Goal: Task Accomplishment & Management: Complete application form

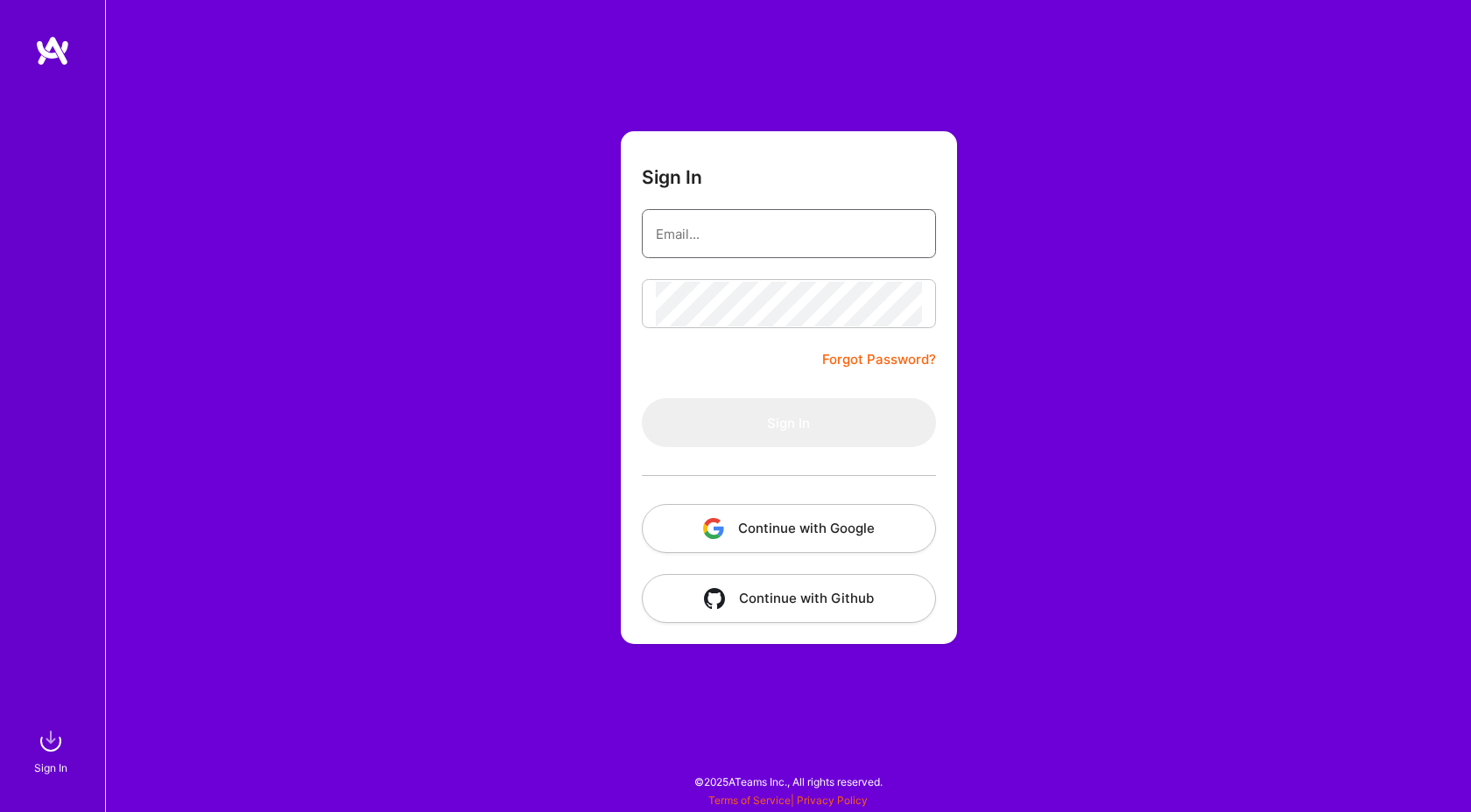
type input "[EMAIL_ADDRESS][DOMAIN_NAME]"
click at [753, 279] on div at bounding box center [788, 304] width 294 height 49
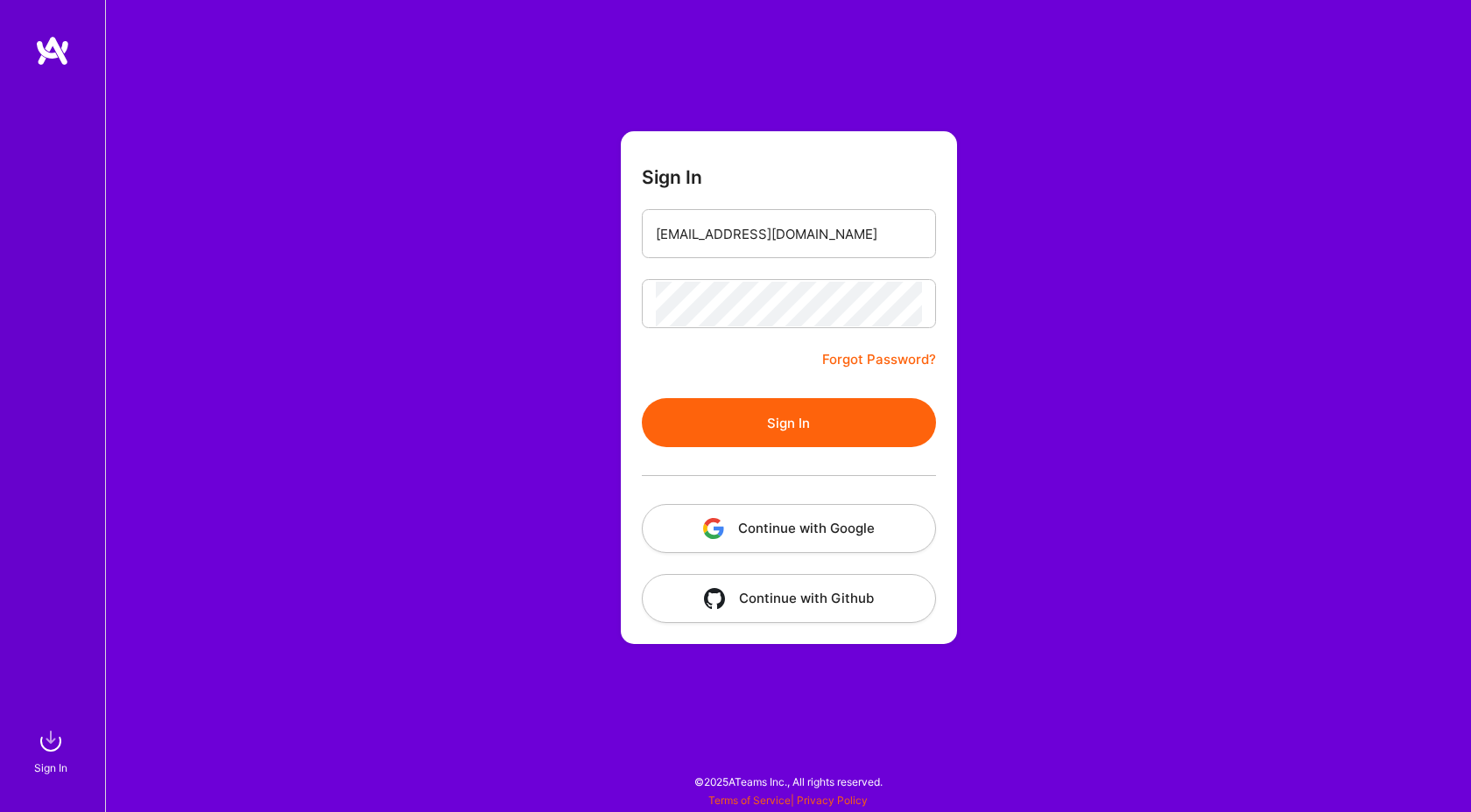
click at [753, 279] on div at bounding box center [788, 304] width 294 height 49
click at [748, 424] on button "Sign In" at bounding box center [788, 423] width 294 height 49
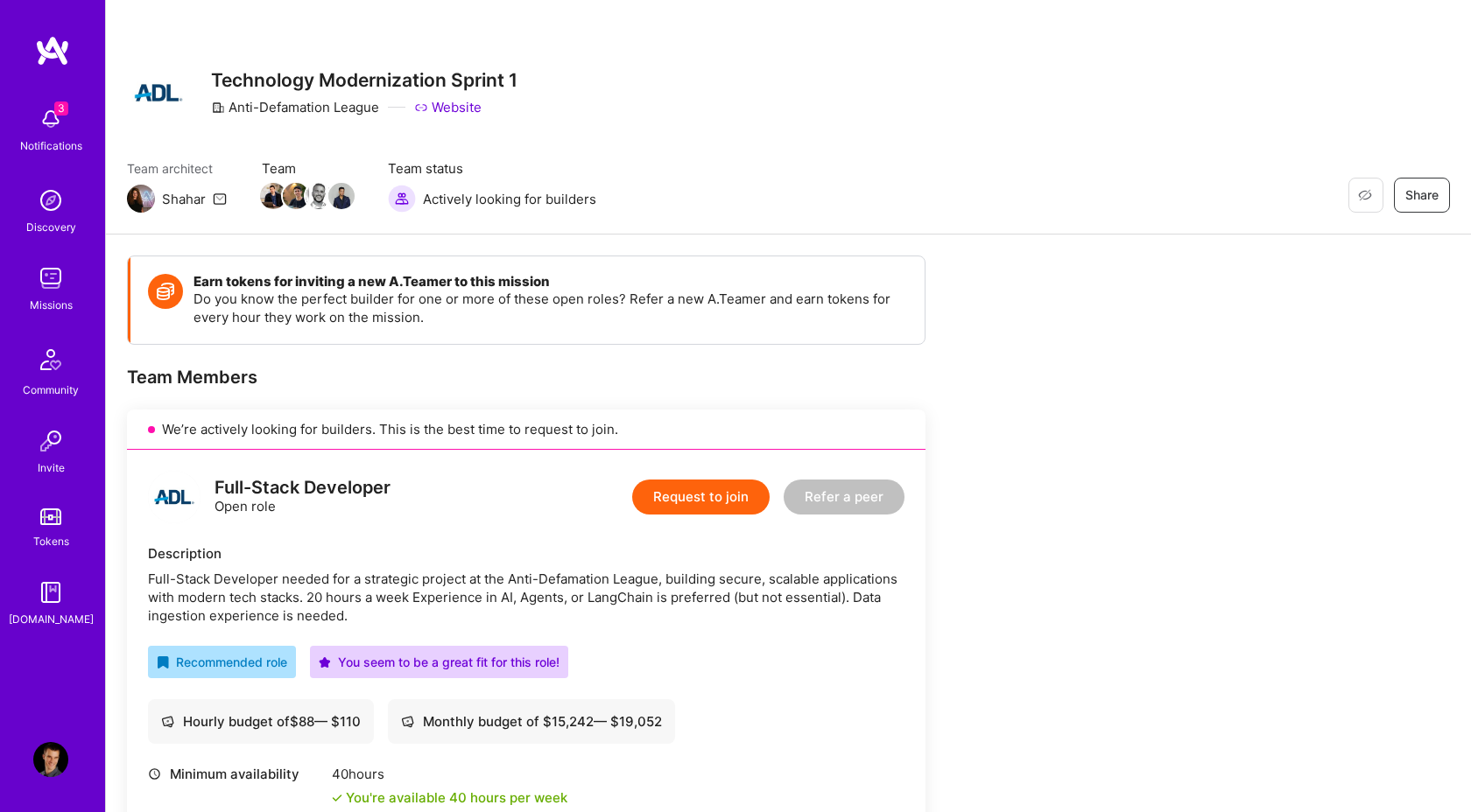
click at [51, 108] on img at bounding box center [50, 119] width 35 height 35
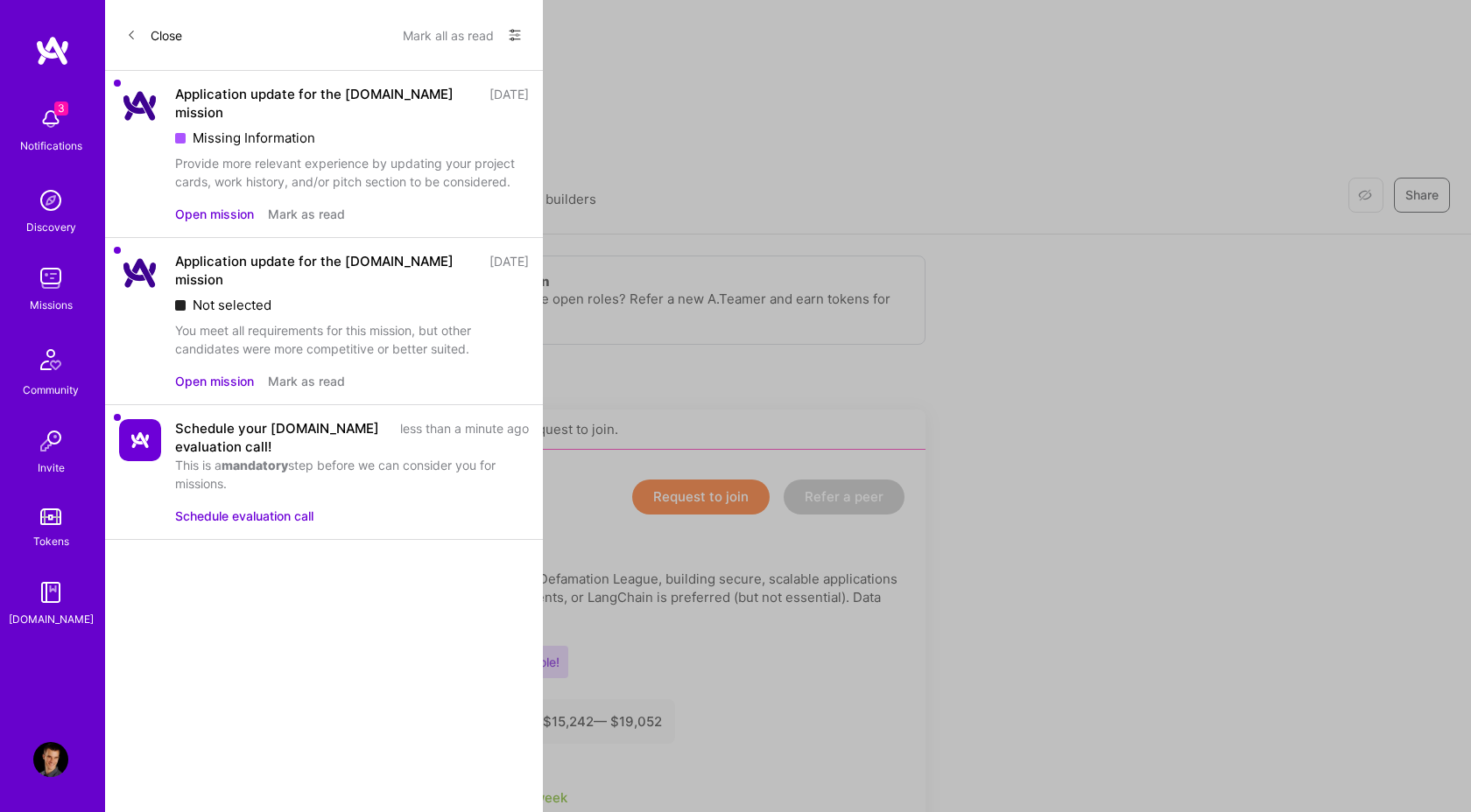
click at [310, 205] on button "Mark as read" at bounding box center [306, 213] width 77 height 18
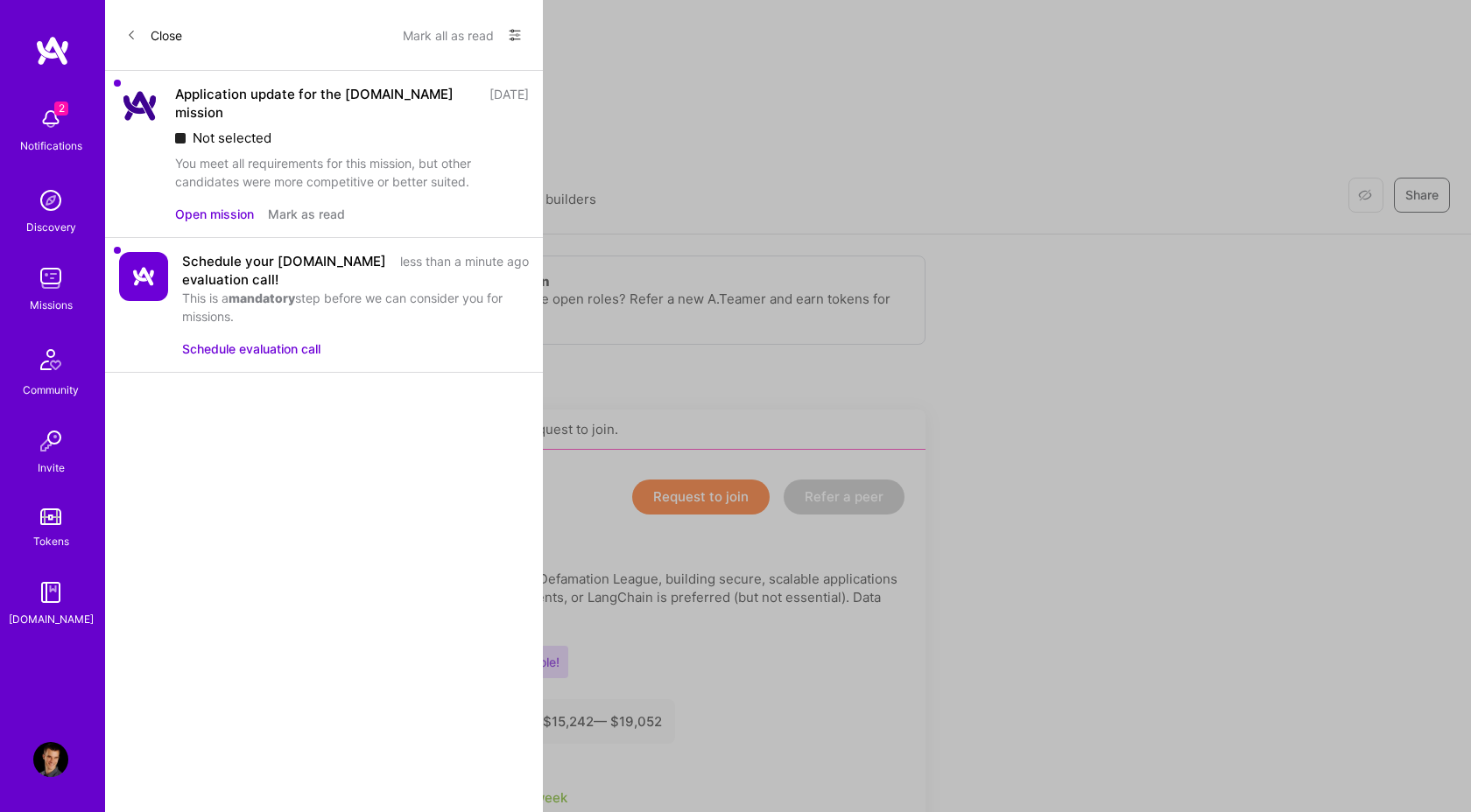
click at [318, 205] on button "Mark as read" at bounding box center [306, 213] width 77 height 18
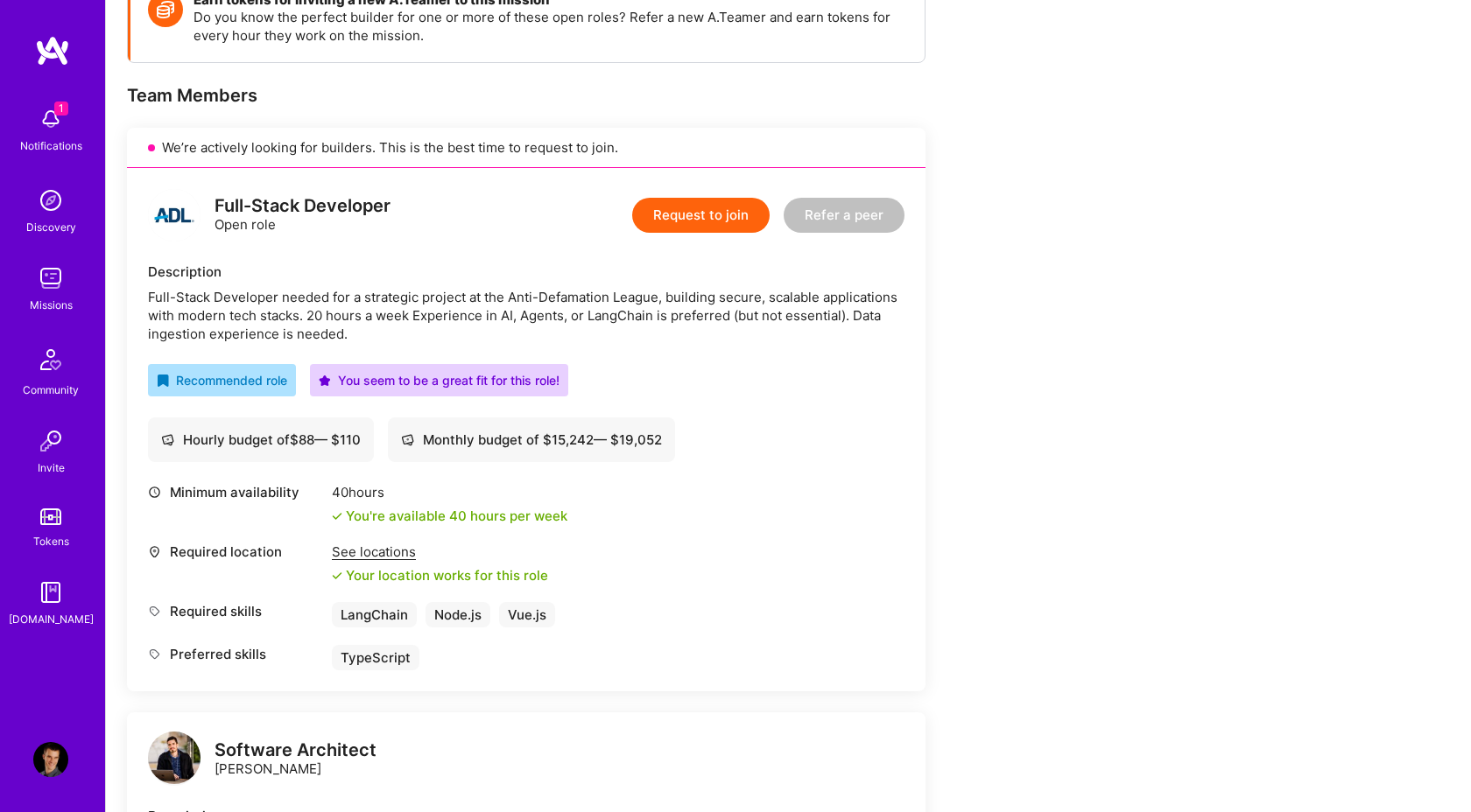
scroll to position [286, 0]
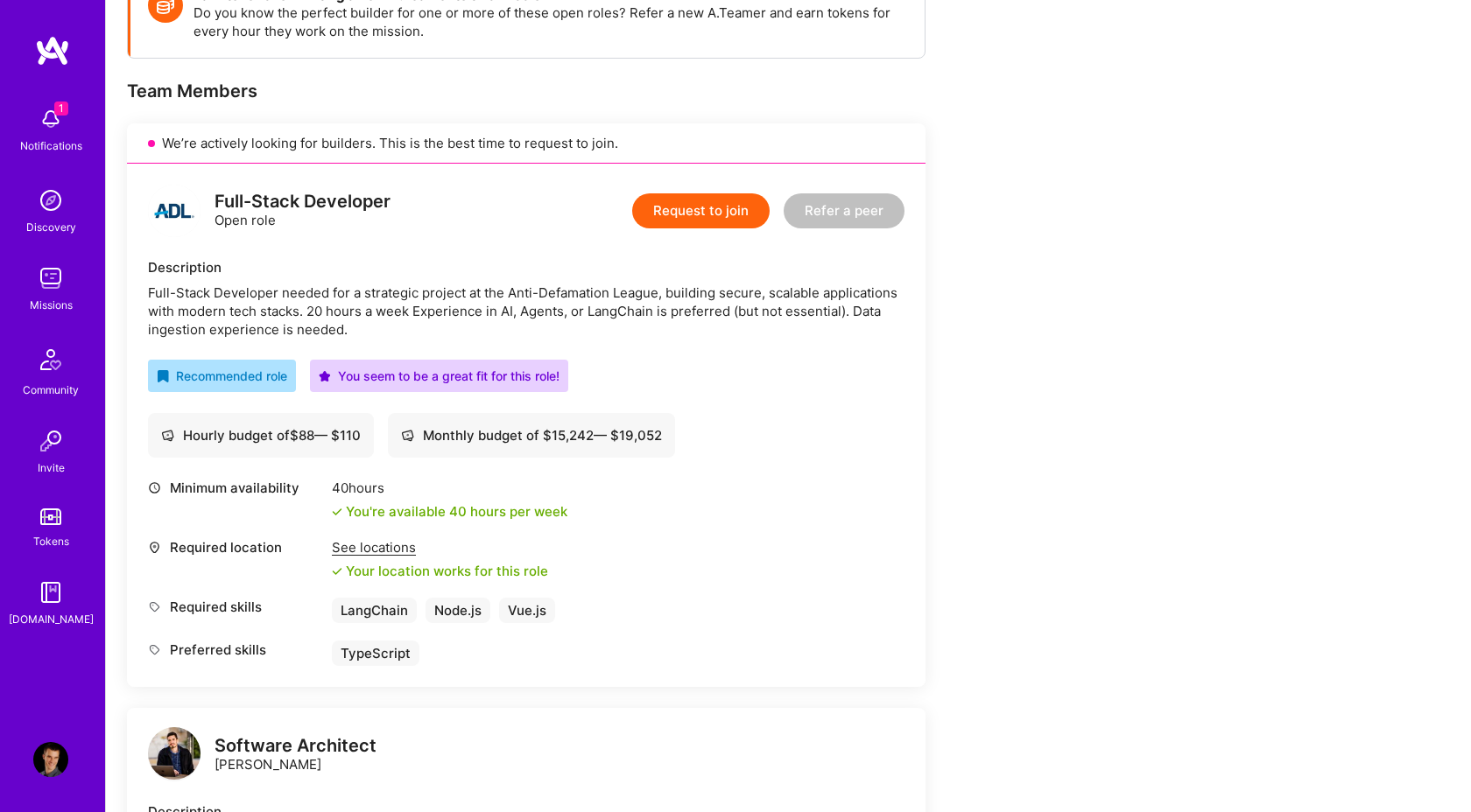
click at [695, 218] on button "Request to join" at bounding box center [702, 211] width 138 height 35
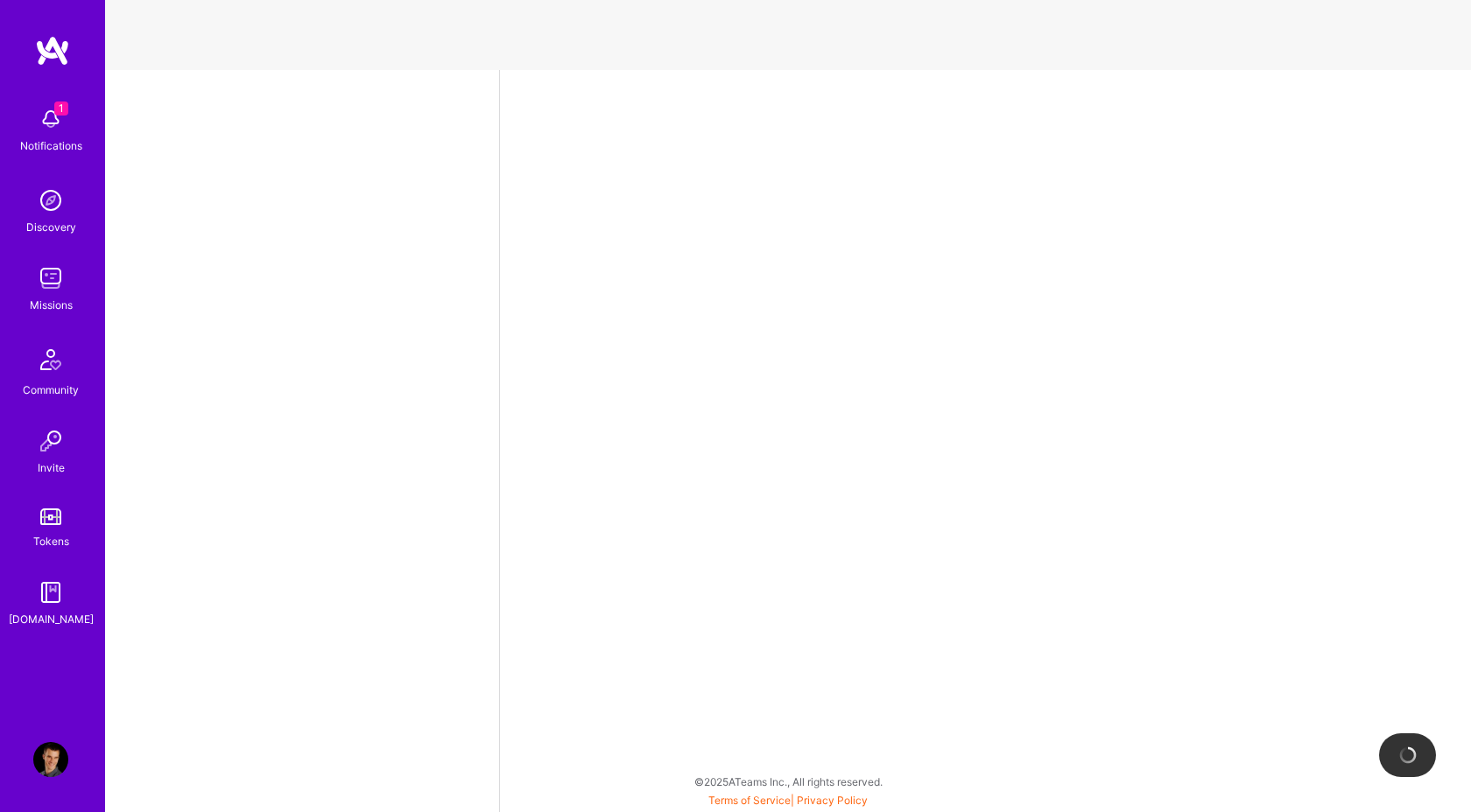
select select "AT"
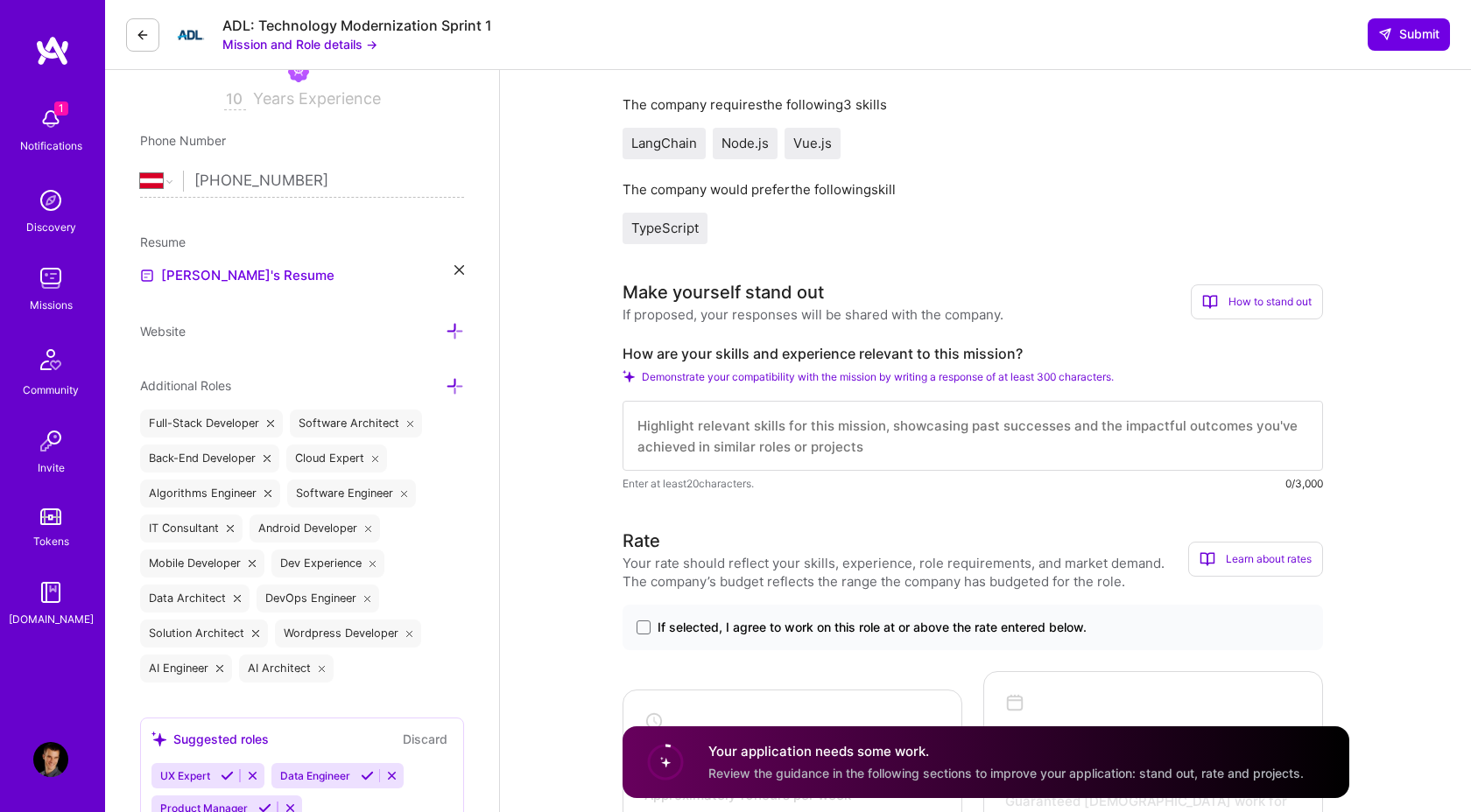
scroll to position [349, 0]
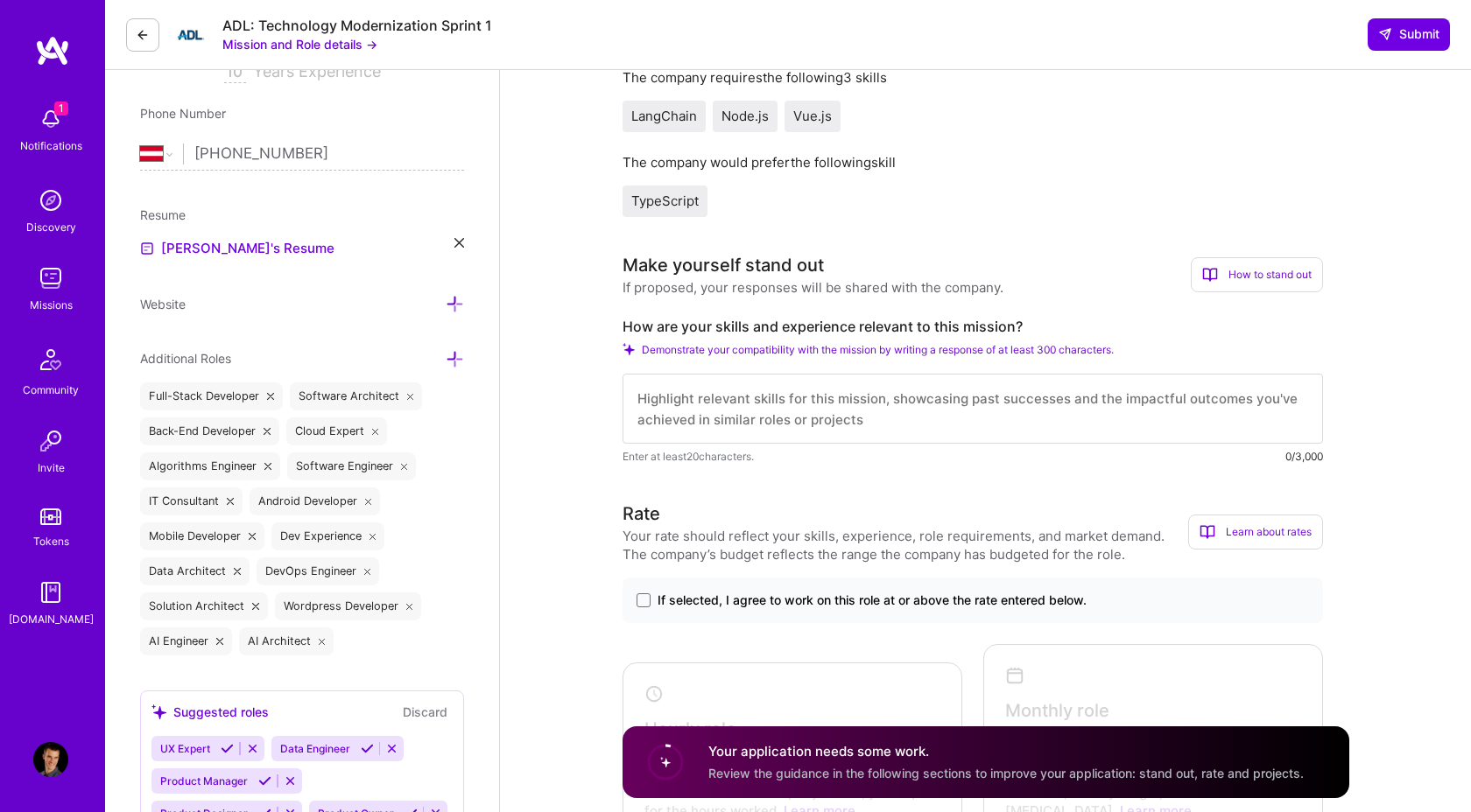
click at [772, 426] on textarea at bounding box center [973, 408] width 701 height 70
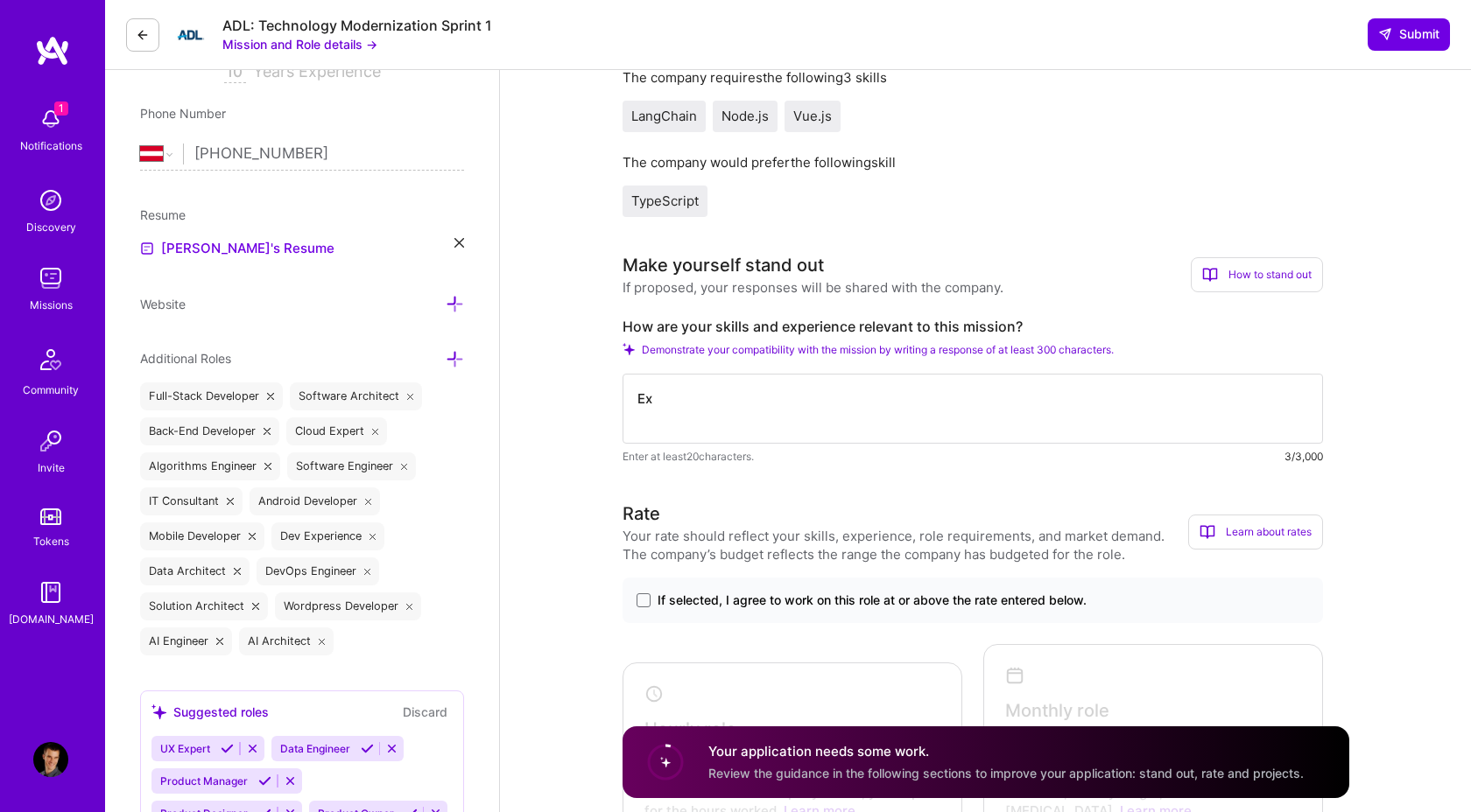
type textarea "E"
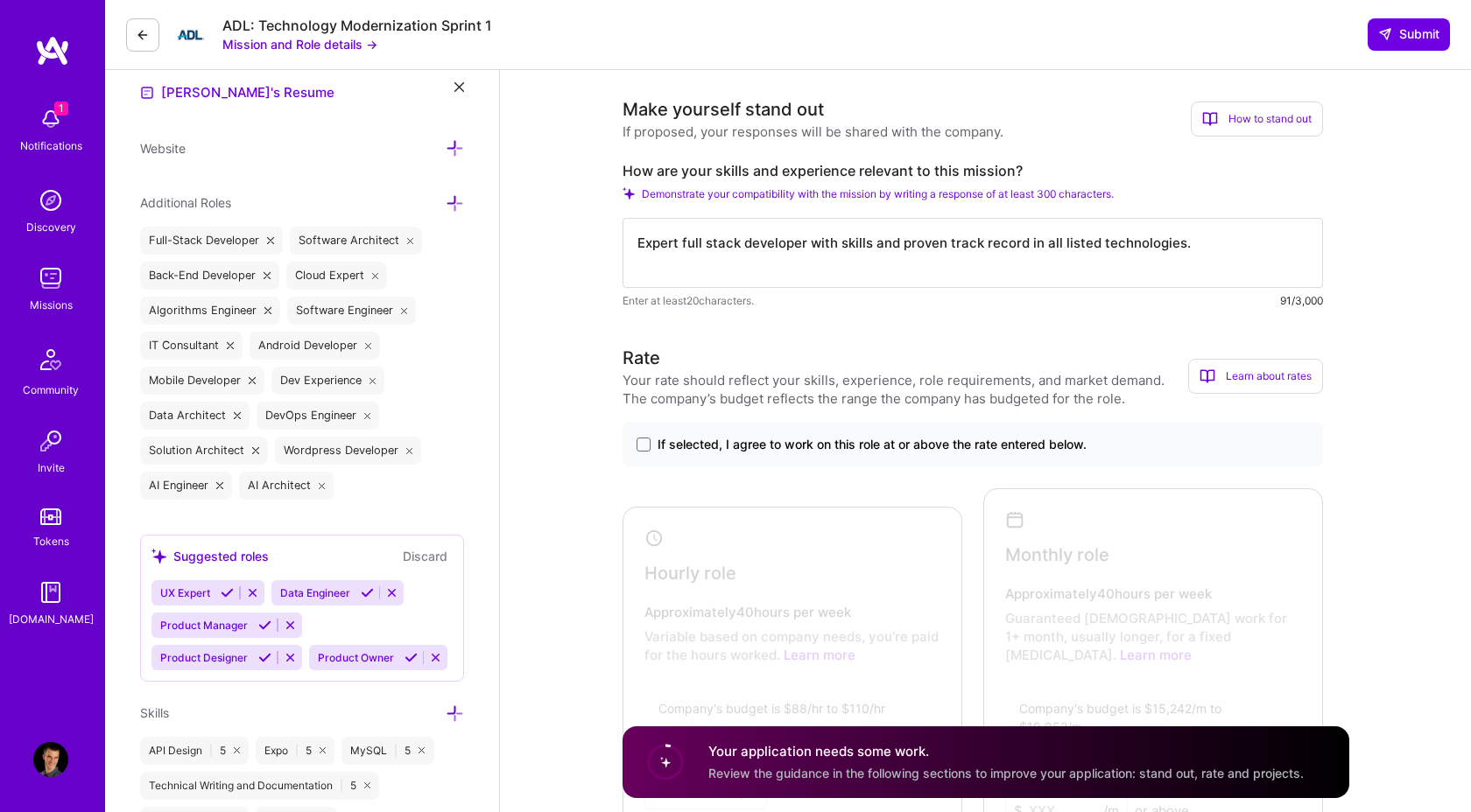
scroll to position [506, 0]
type textarea "Expert full stack developer with skills and proven track record in all listed t…"
click at [640, 441] on span at bounding box center [643, 443] width 14 height 14
click at [0, 0] on input "If selected, I agree to work on this role at or above the rate entered below." at bounding box center [0, 0] width 0 height 0
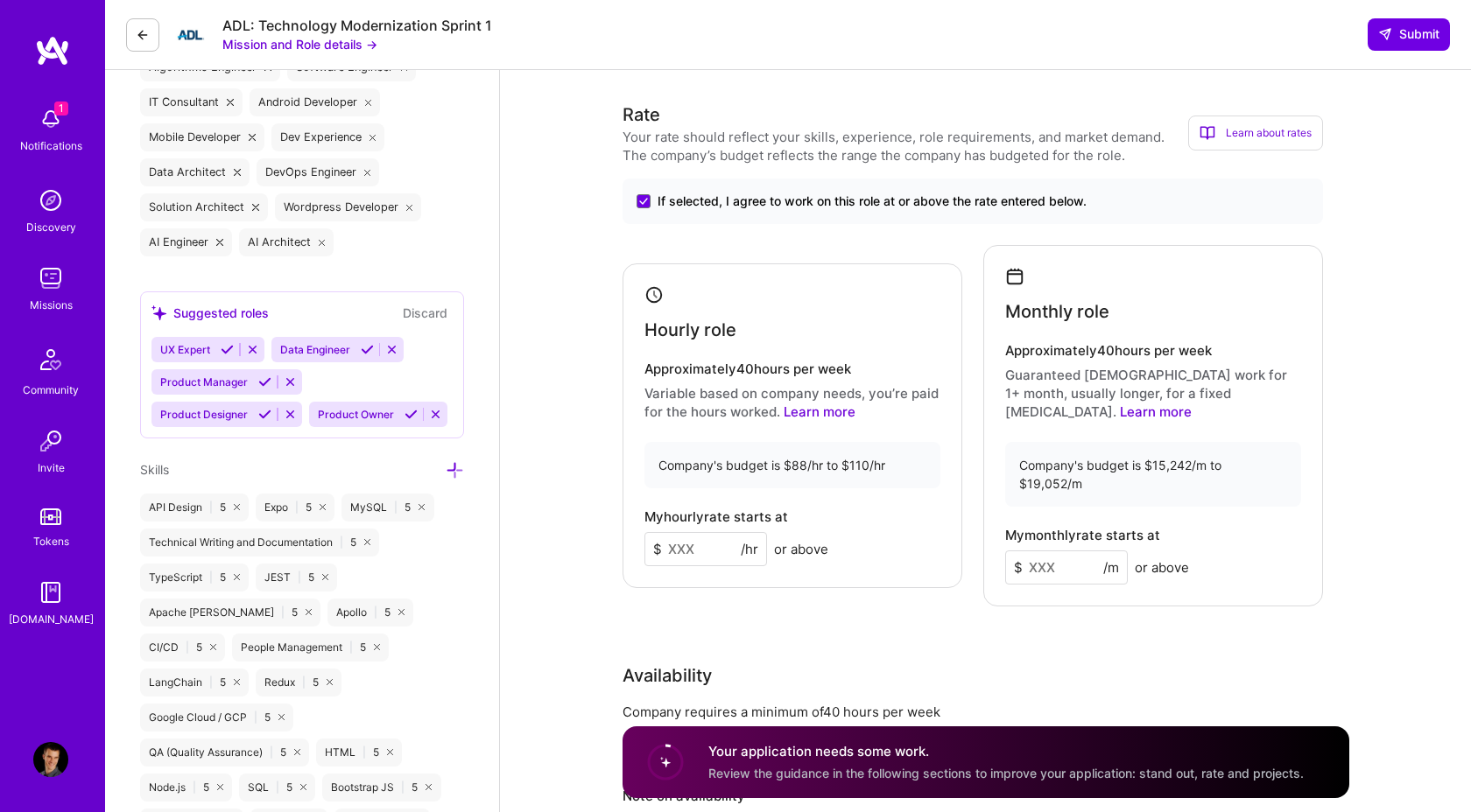
scroll to position [749, 0]
click at [695, 538] on input at bounding box center [705, 548] width 122 height 34
type input "90"
click at [1062, 550] on input at bounding box center [1066, 567] width 122 height 34
type input "15300"
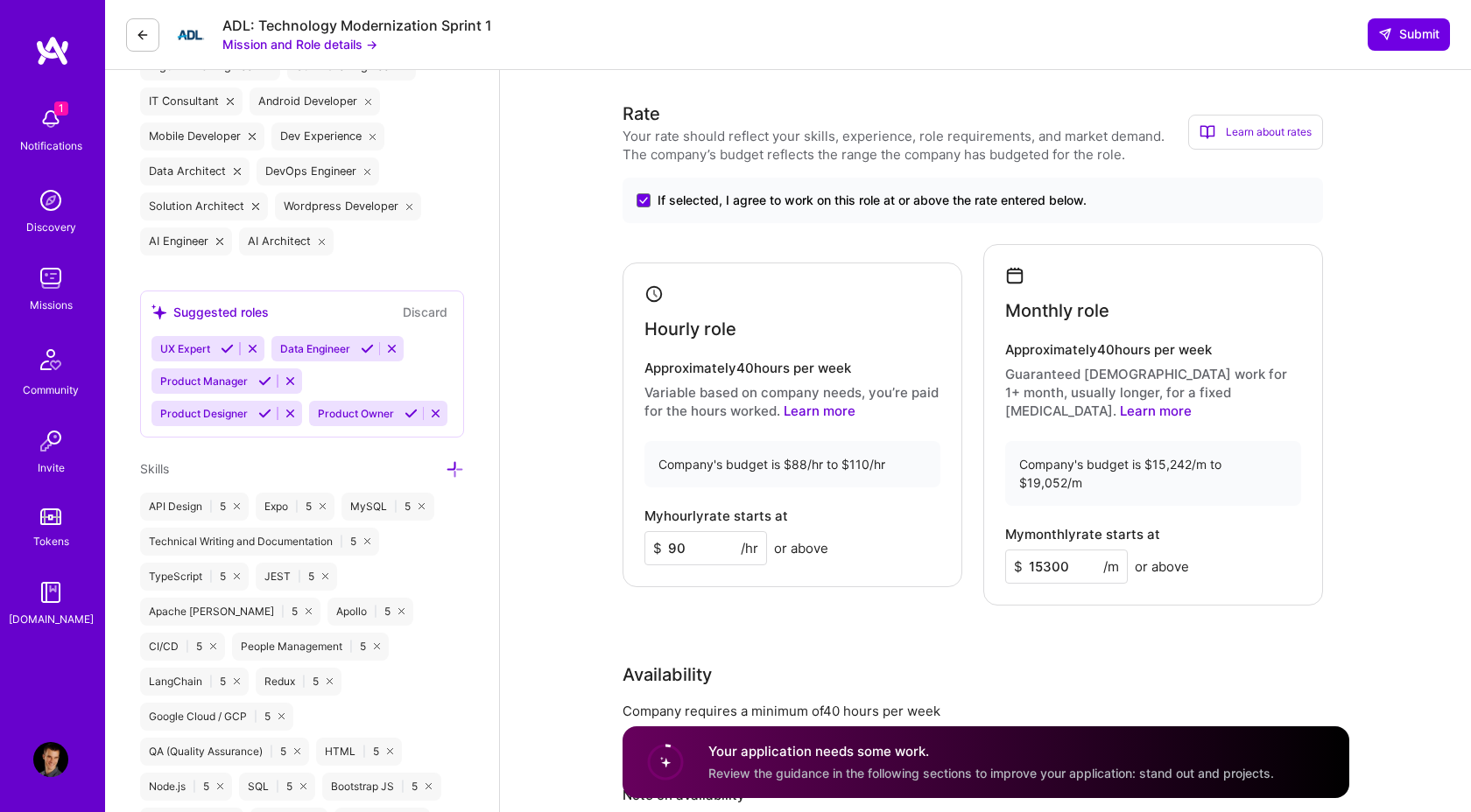
click at [1163, 662] on div "Availability Company requires a minimum of 40 hours per week I am available fro…" at bounding box center [973, 785] width 701 height 247
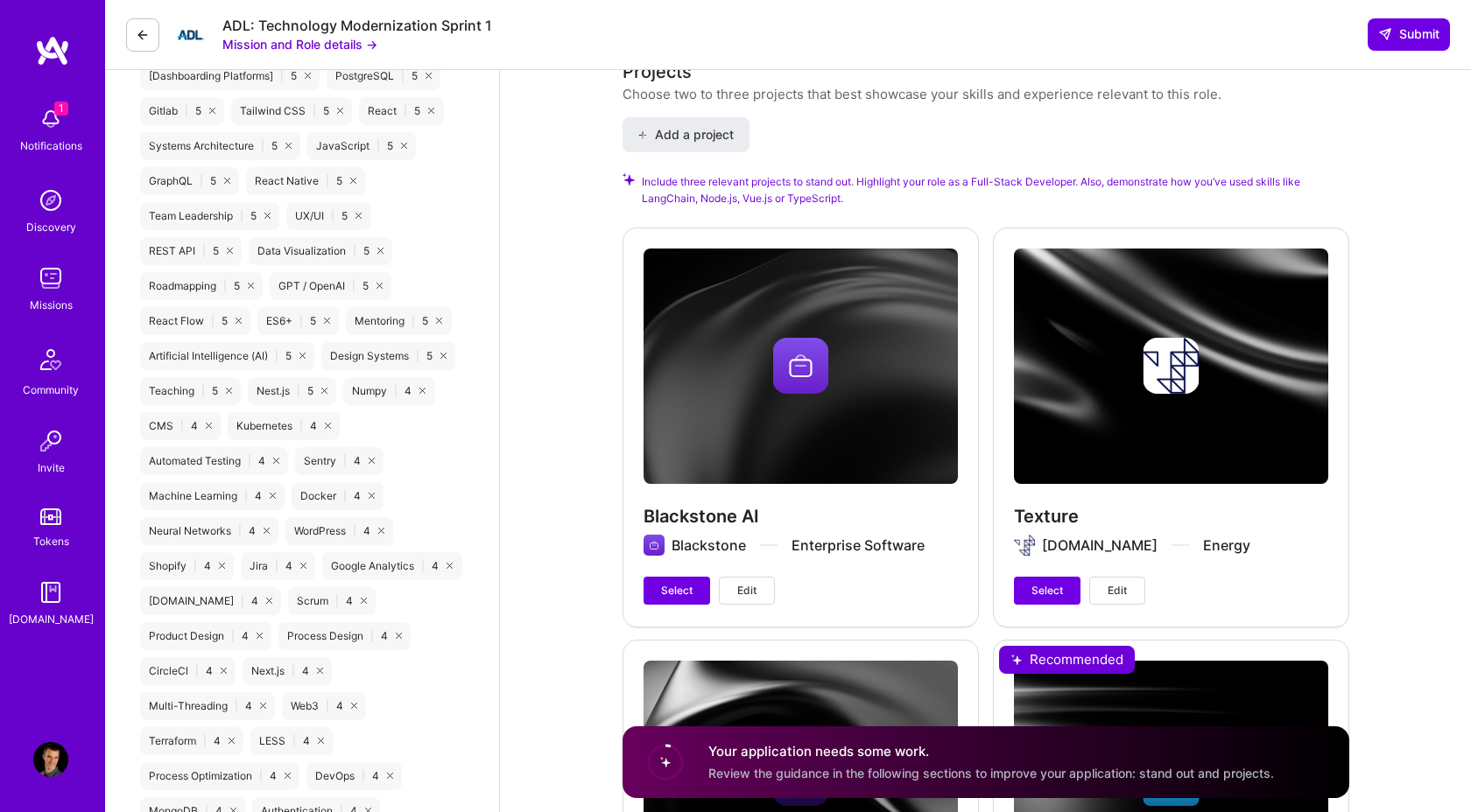
scroll to position [1779, 0]
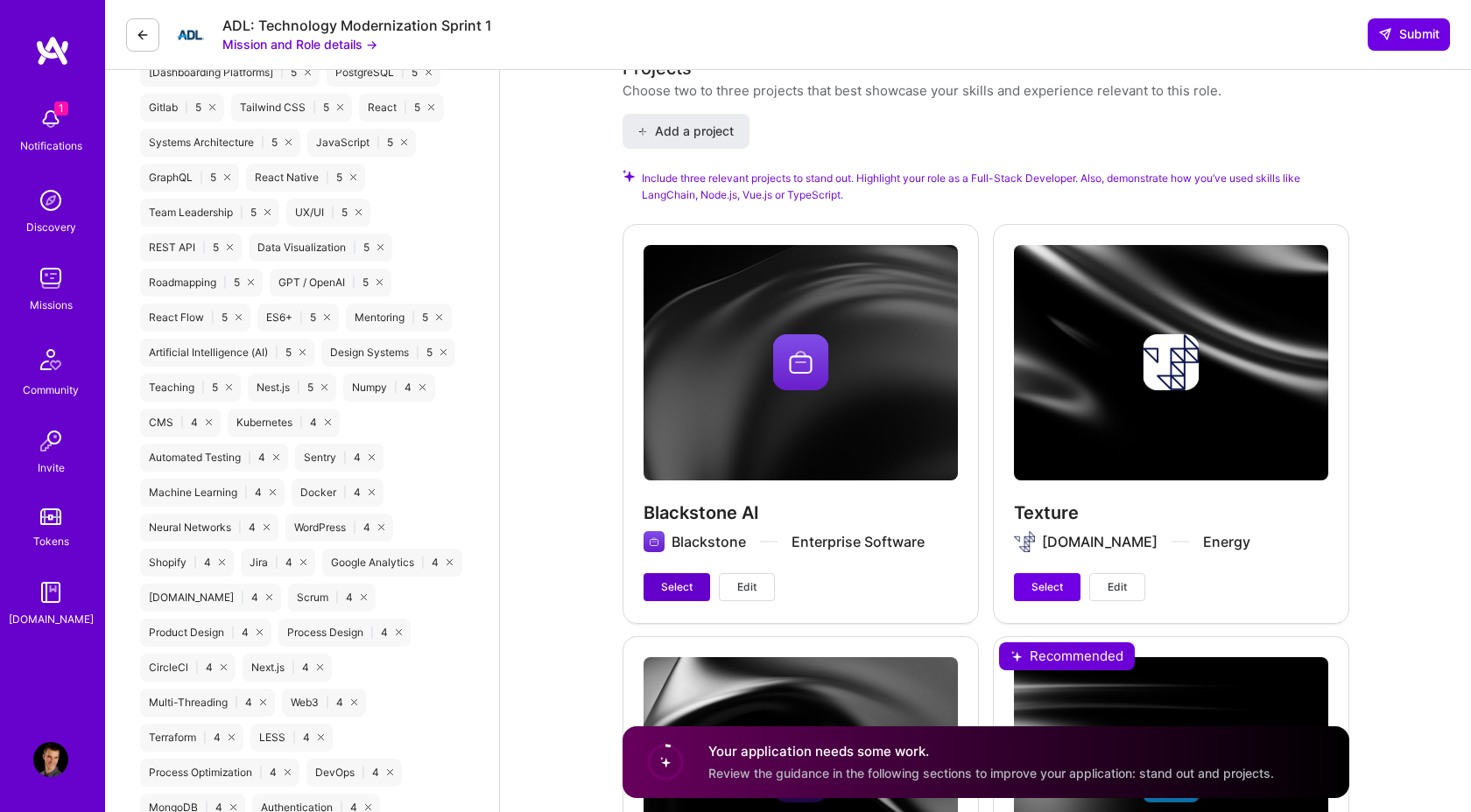
click at [683, 579] on span "Select" at bounding box center [676, 587] width 31 height 16
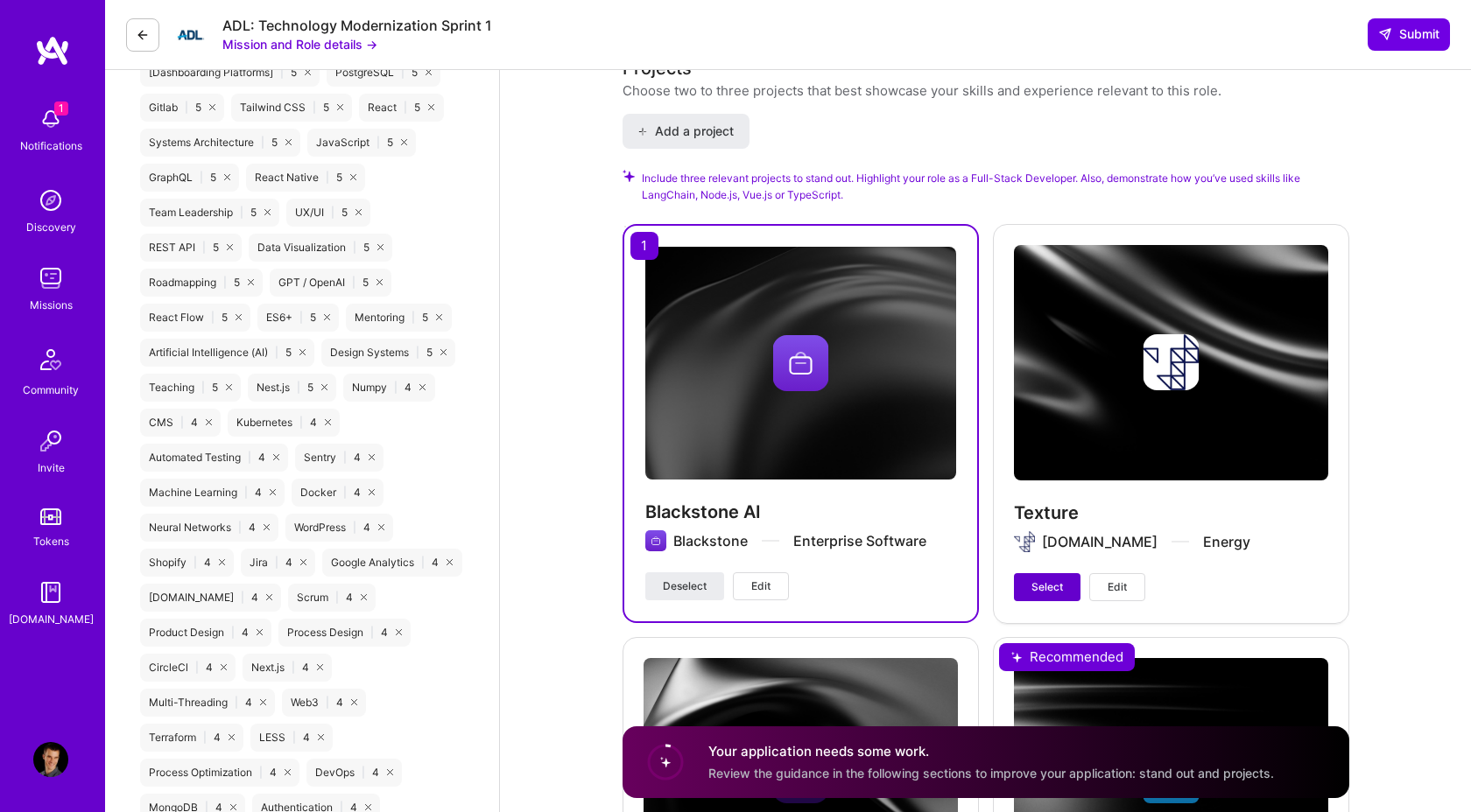
click at [1045, 579] on span "Select" at bounding box center [1047, 587] width 31 height 16
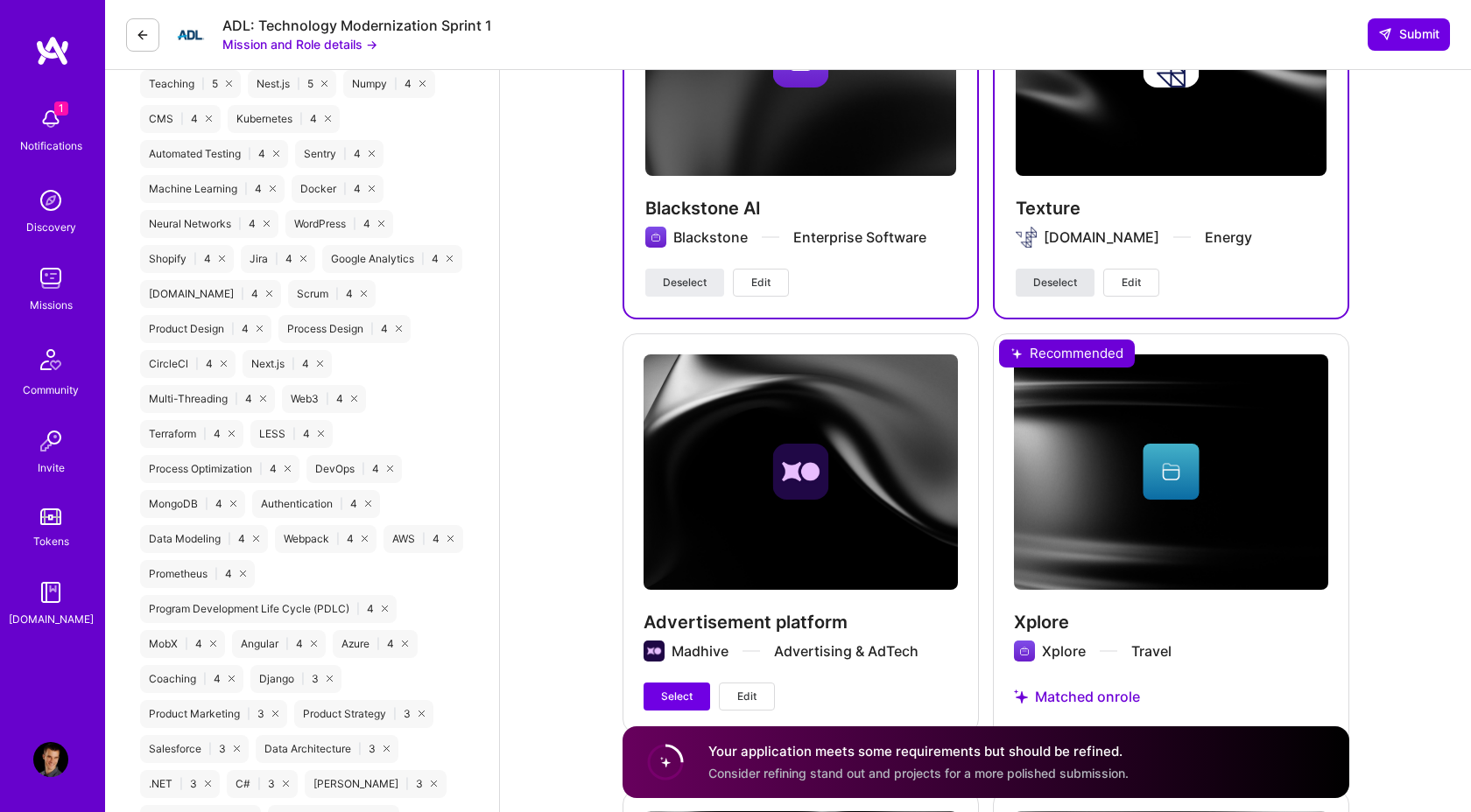
scroll to position [2138, 0]
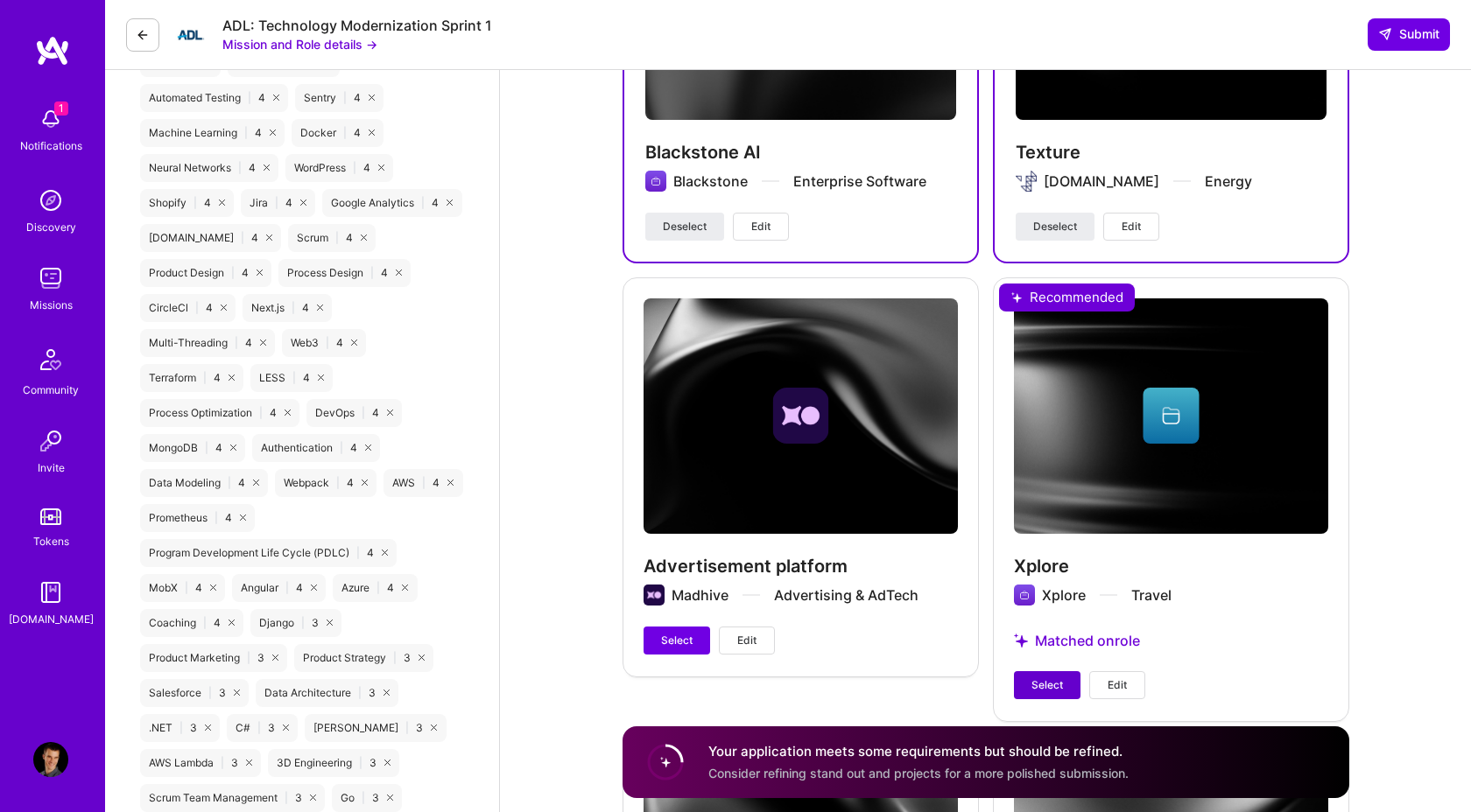
click at [1030, 671] on button "Select" at bounding box center [1047, 685] width 67 height 28
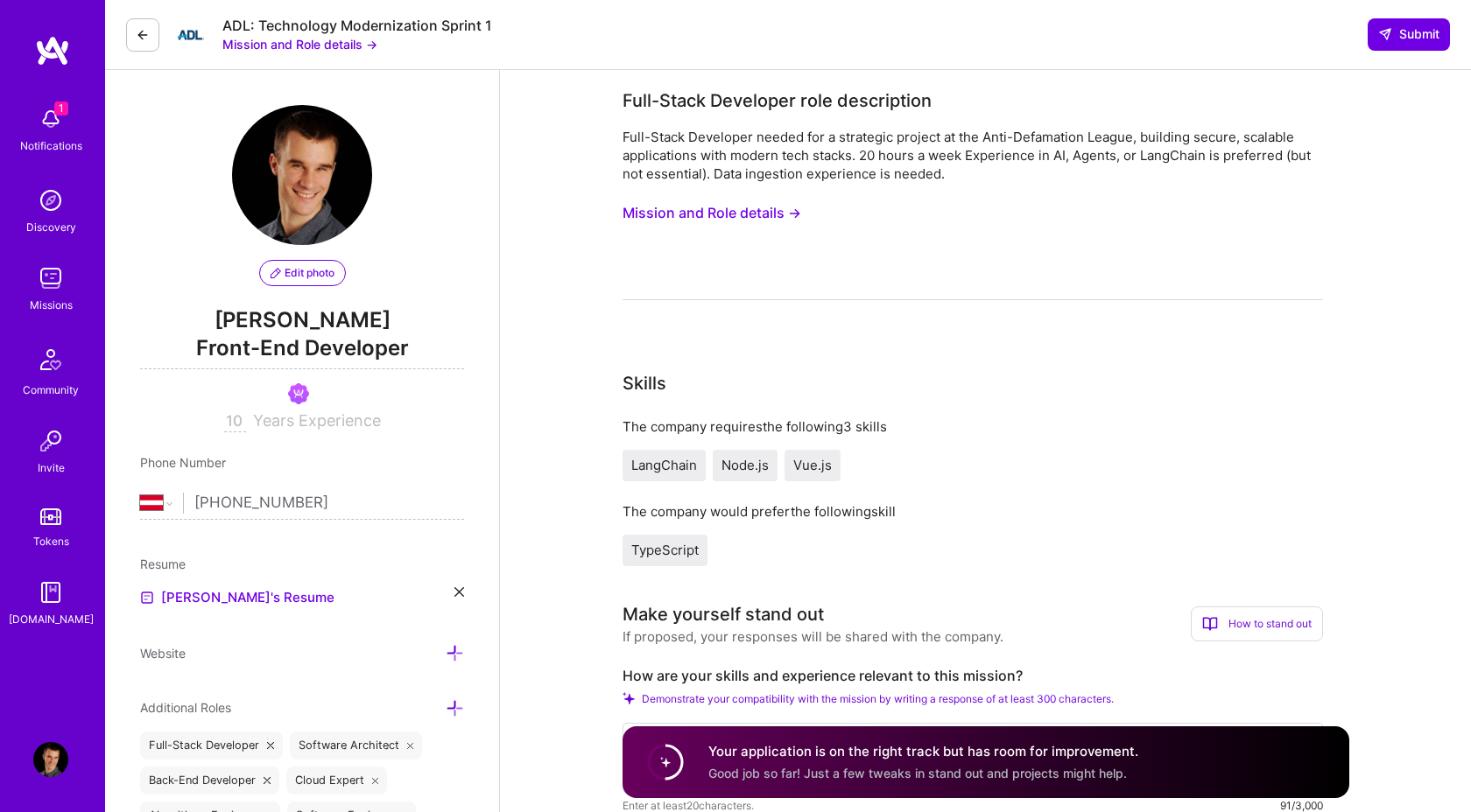
scroll to position [5, 0]
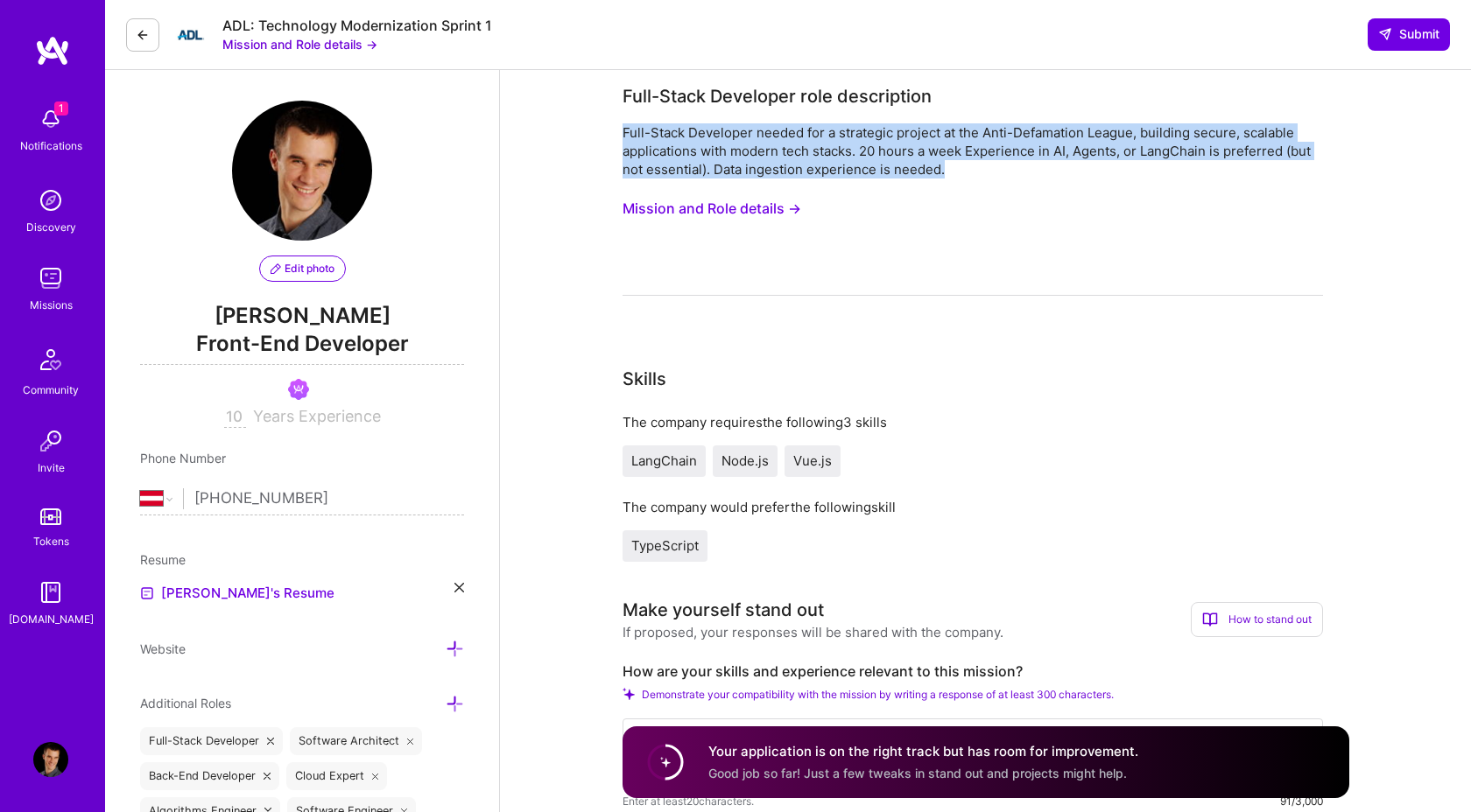
drag, startPoint x: 951, startPoint y: 171, endPoint x: 607, endPoint y: 138, distance: 345.6
copy div "Full-Stack Developer needed for a strategic project at the Anti-Defamation Leag…"
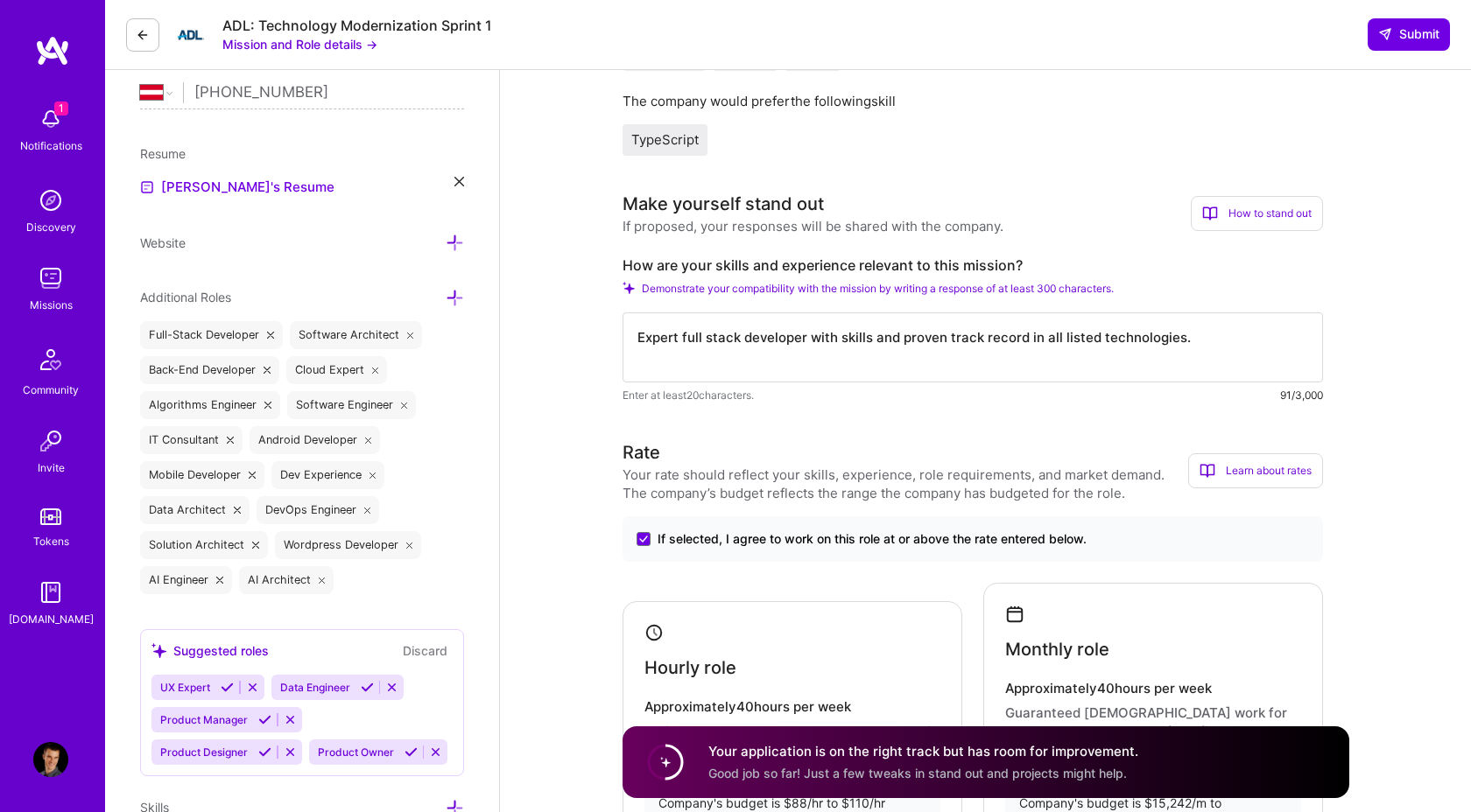
scroll to position [424, 0]
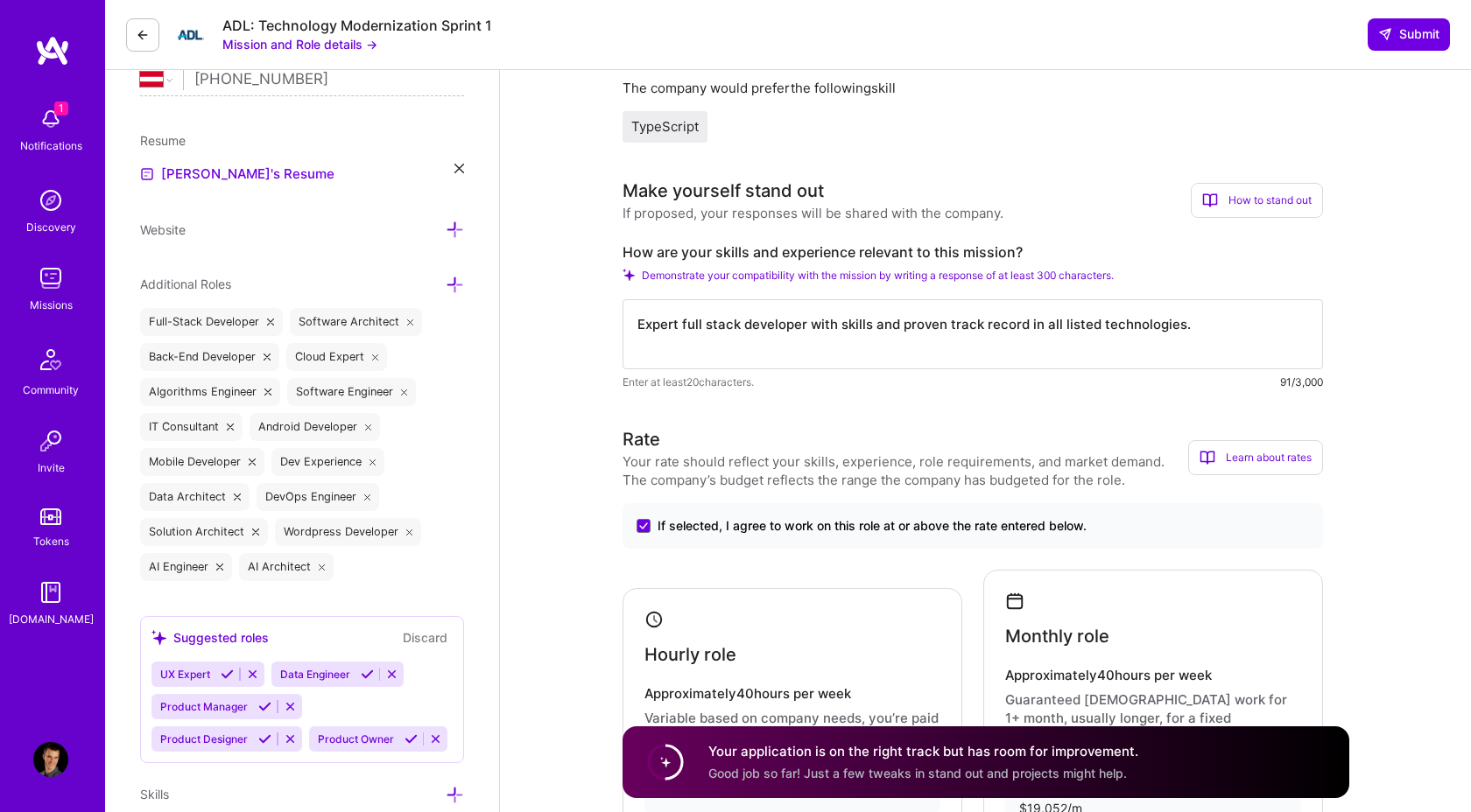
click at [820, 343] on textarea "Expert full stack developer with skills and proven track record in all listed t…" at bounding box center [973, 335] width 701 height 70
paste textarea "I am a full-stack developer with strong experience in building secure and scala…"
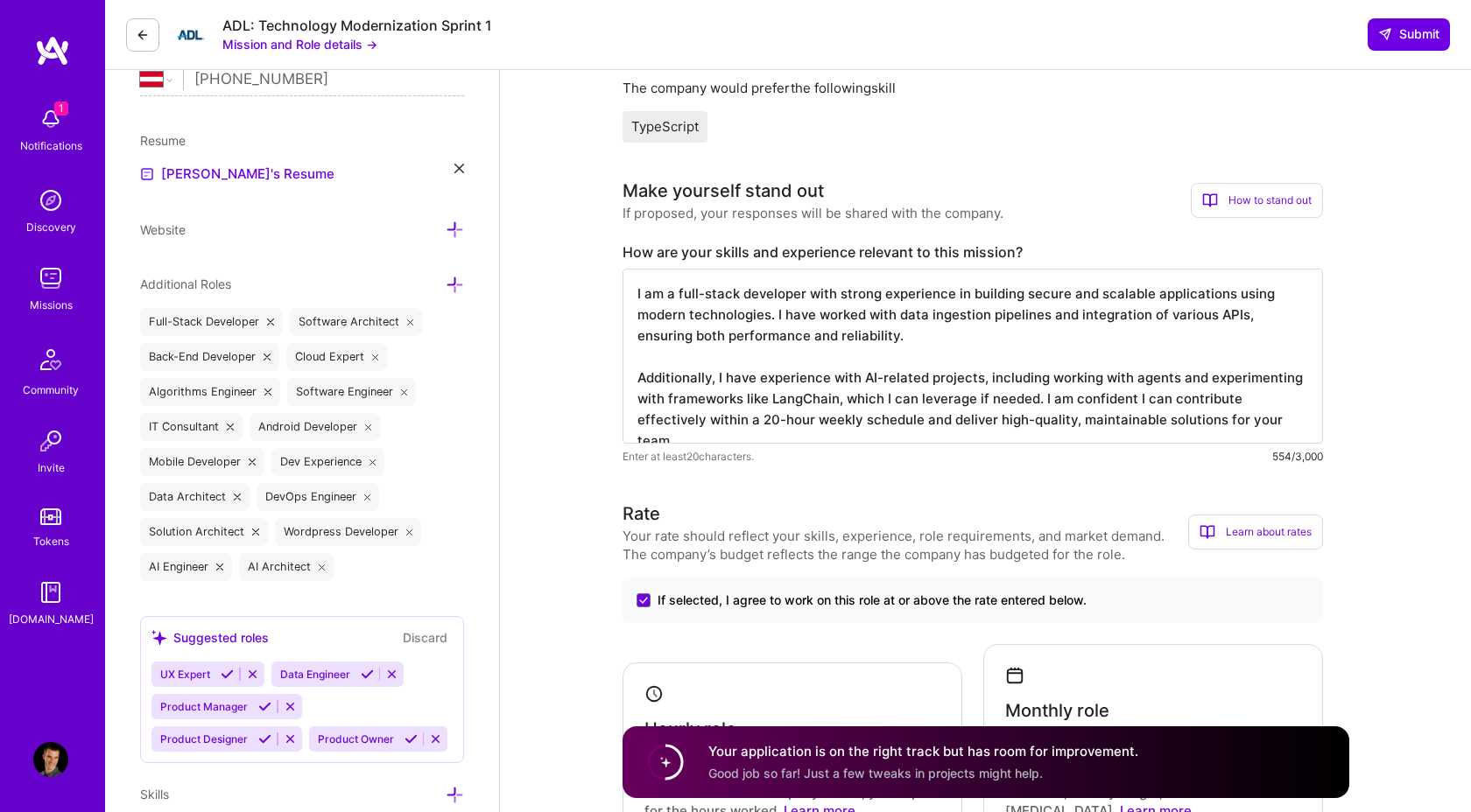
click at [732, 438] on textarea "I am a full-stack developer with strong experience in building secure and scala…" at bounding box center [973, 356] width 701 height 175
click at [785, 430] on textarea "I am a full-stack developer with strong experience in building secure and scala…" at bounding box center [973, 356] width 701 height 175
type textarea "I am a full-stack developer with strong experience in building secure and scala…"
click at [1406, 28] on span "Submit" at bounding box center [1408, 34] width 61 height 17
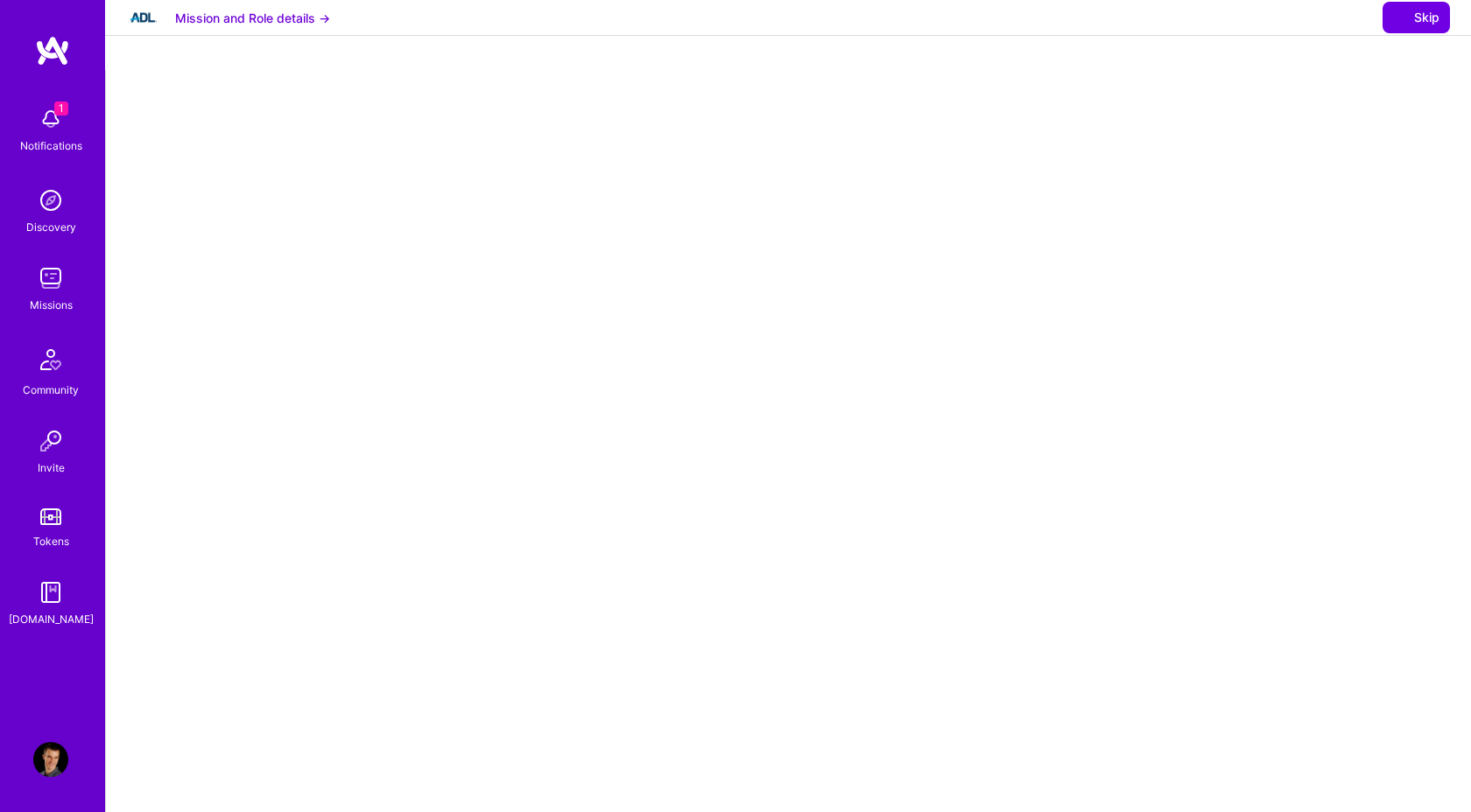
select select "AT"
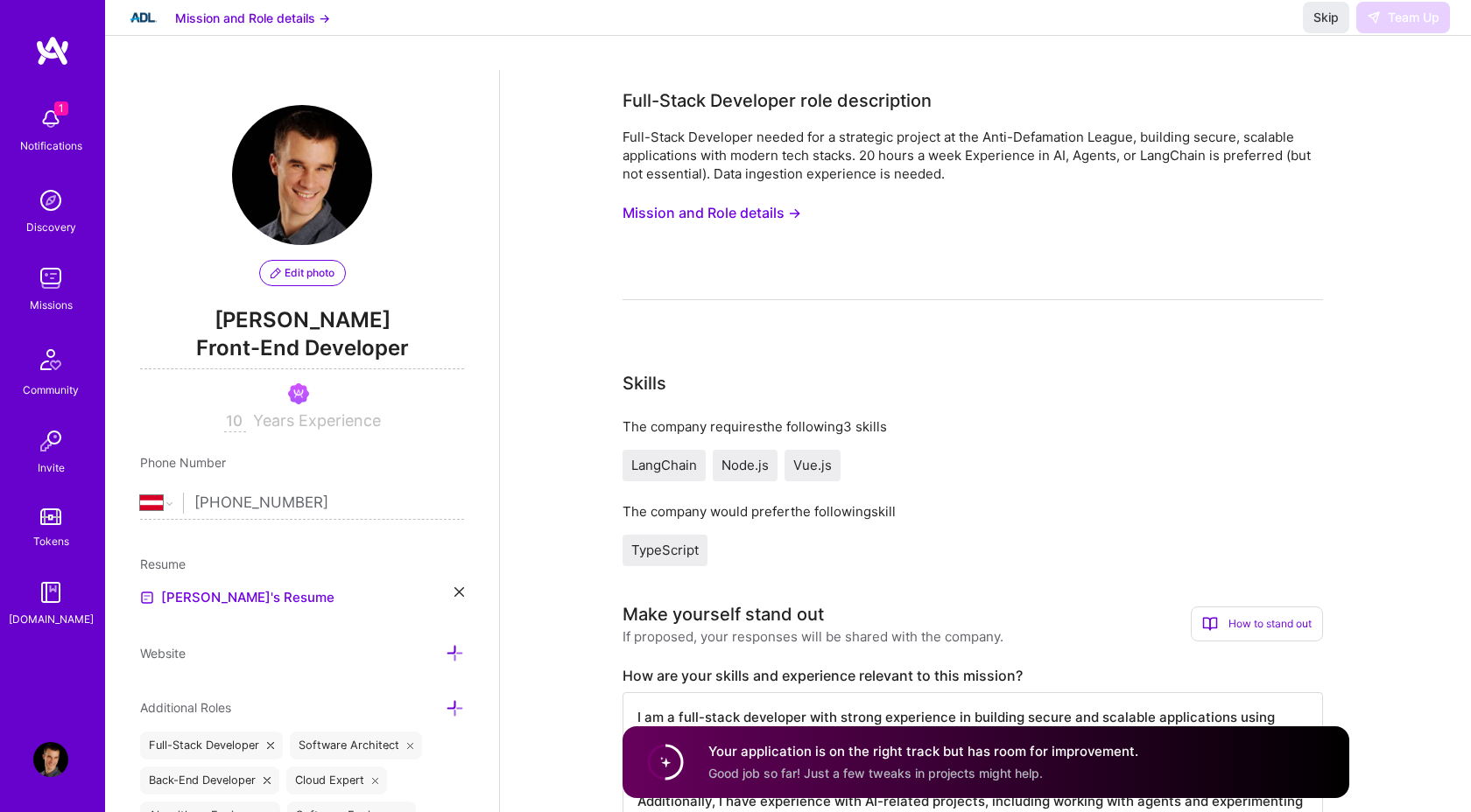
click at [736, 219] on button "Mission and Role details →" at bounding box center [712, 212] width 179 height 32
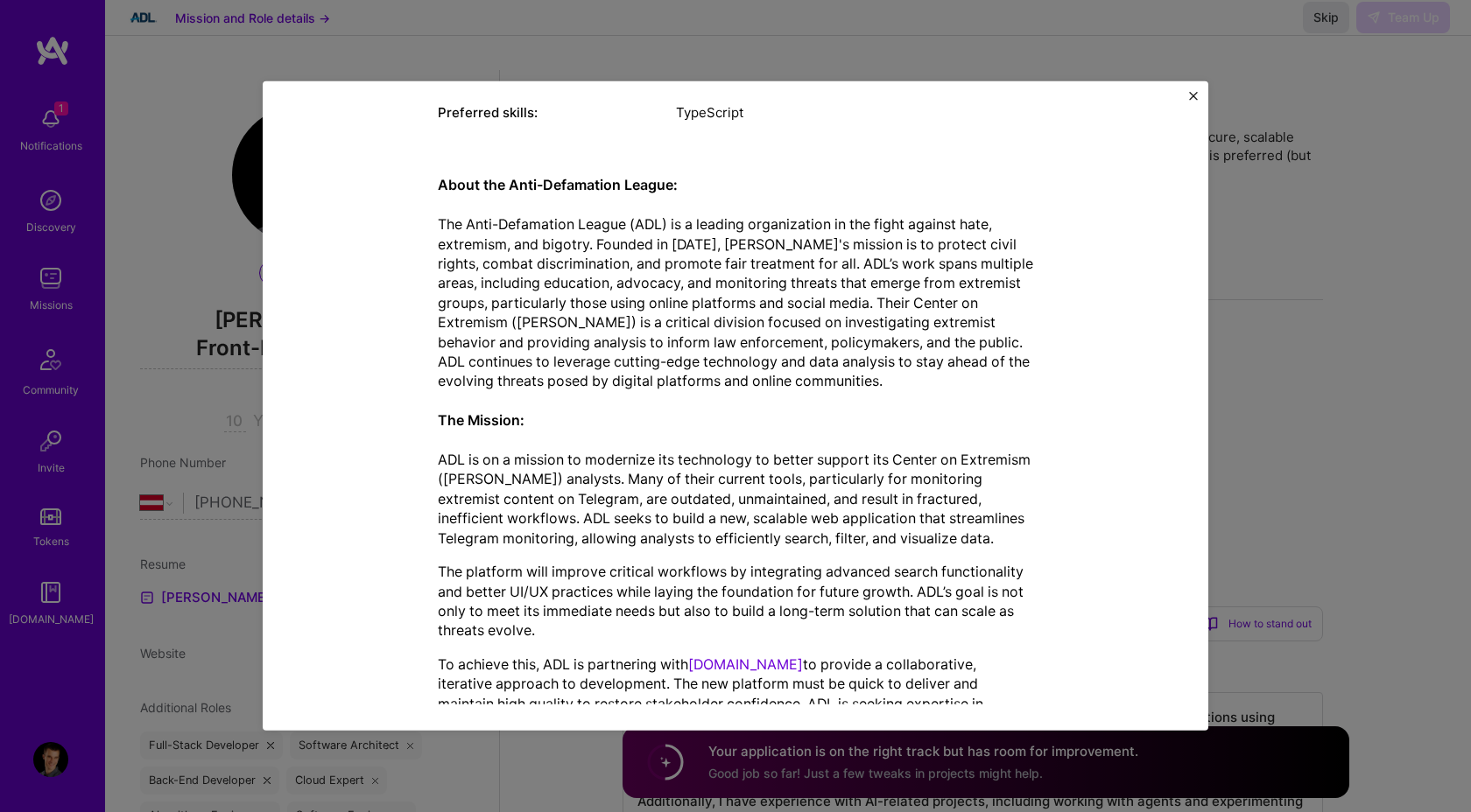
scroll to position [392, 0]
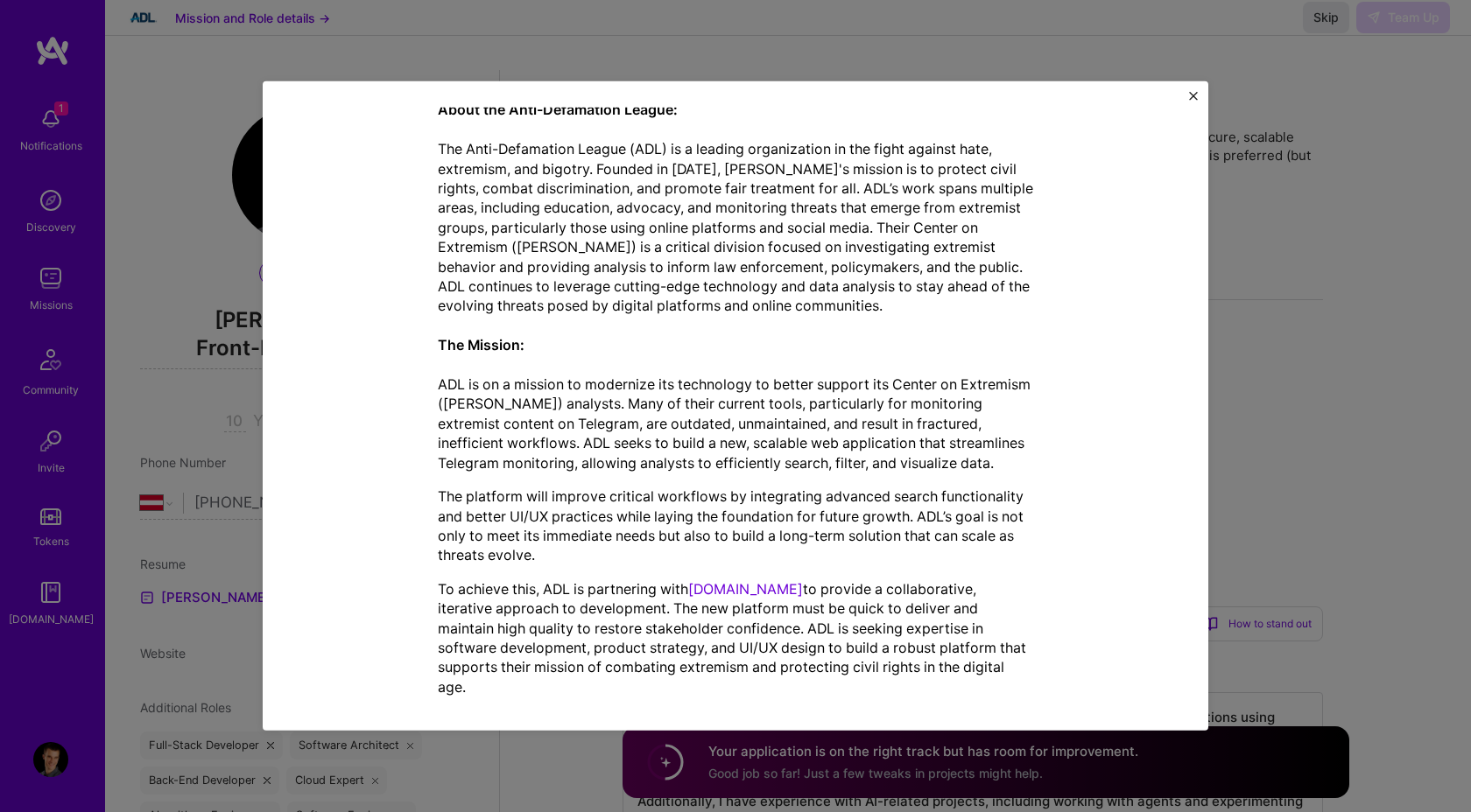
click at [1197, 94] on img "Close" at bounding box center [1193, 96] width 9 height 9
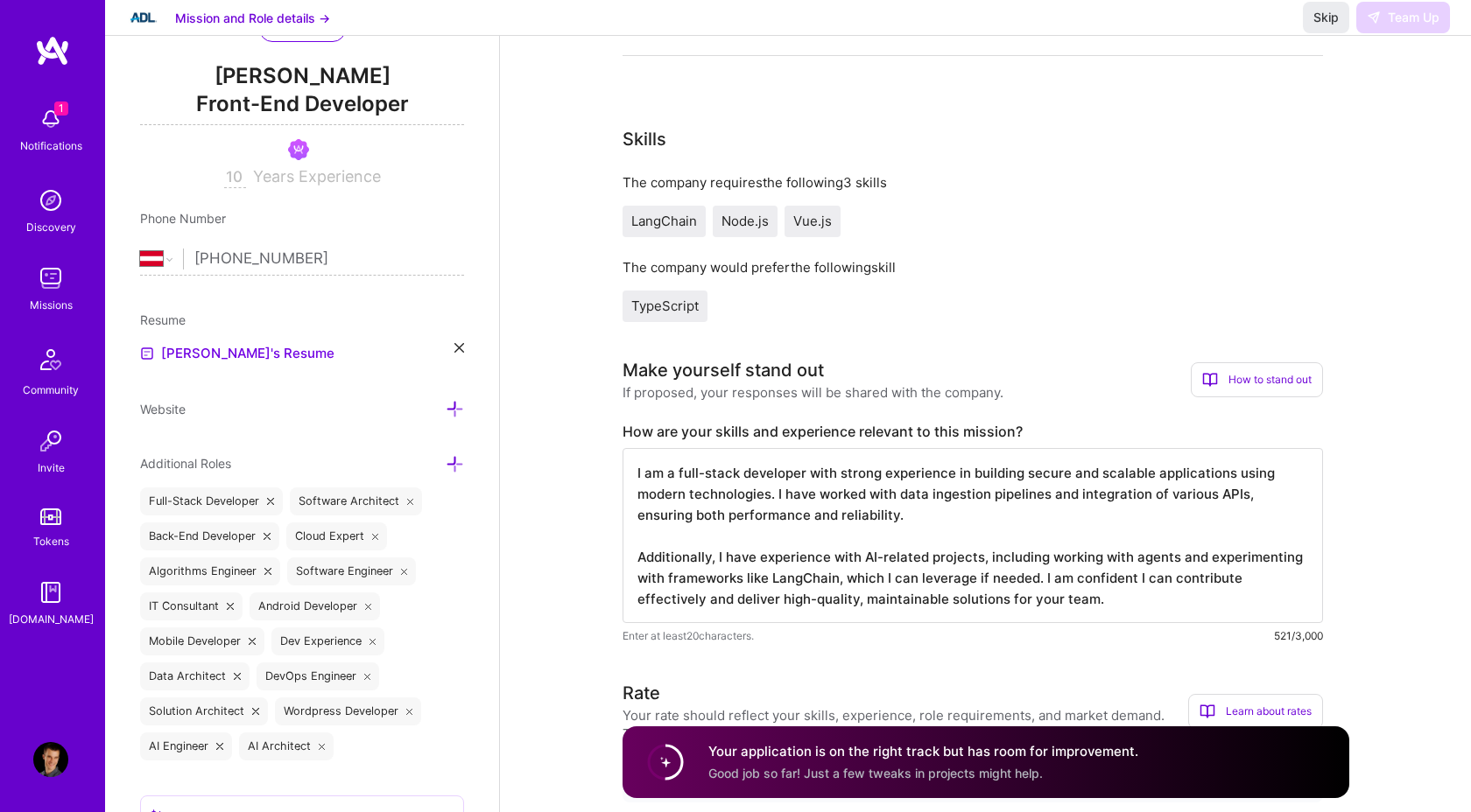
scroll to position [248, 0]
